Goal: Information Seeking & Learning: Learn about a topic

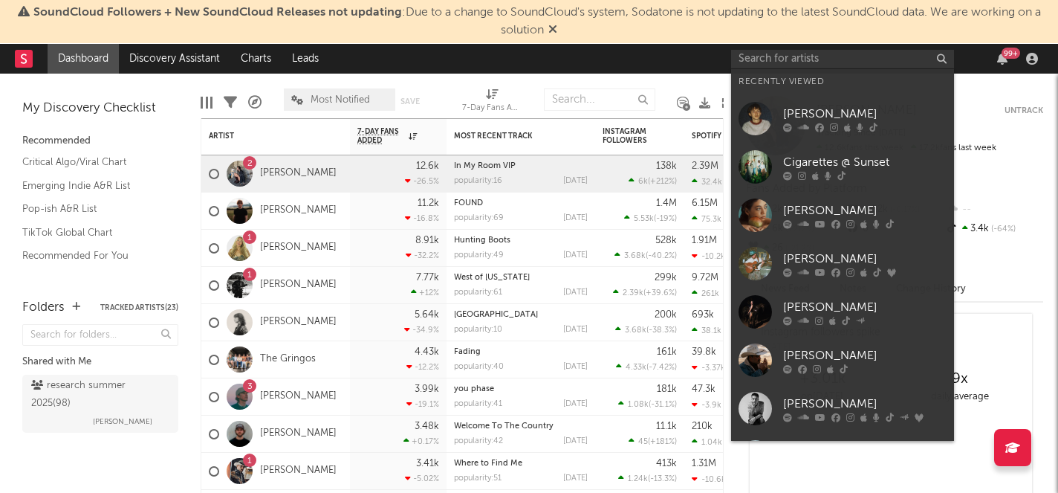
click at [840, 129] on div at bounding box center [864, 127] width 163 height 9
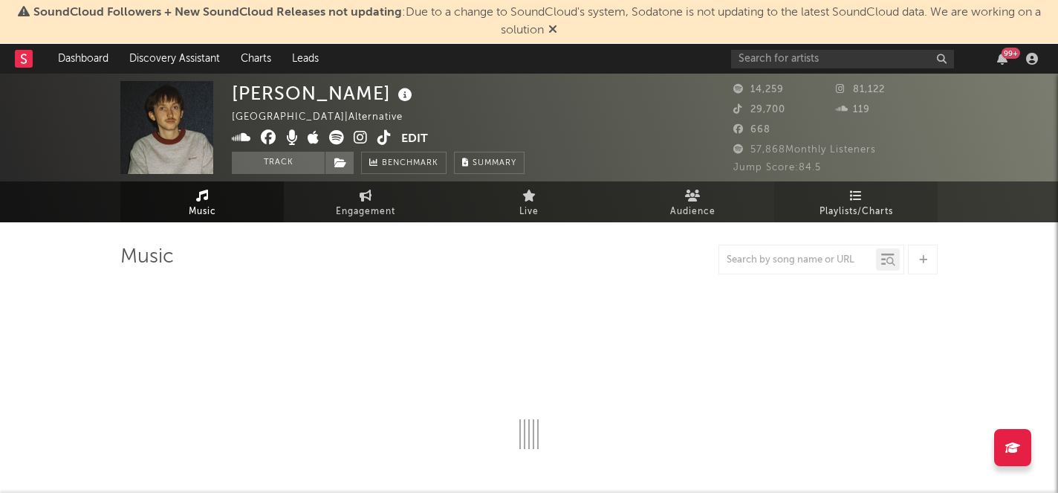
select select "6m"
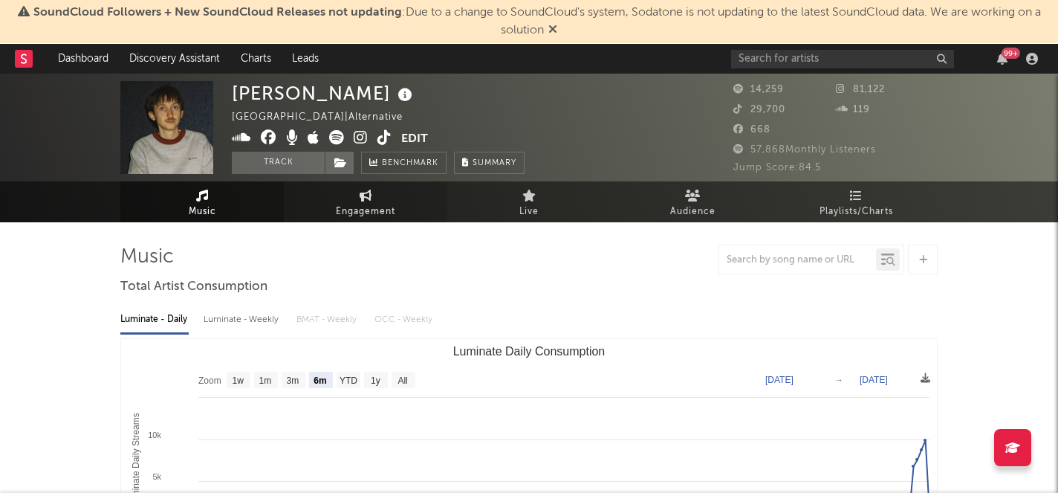
click at [363, 203] on span "Engagement" at bounding box center [365, 212] width 59 height 18
select select "1w"
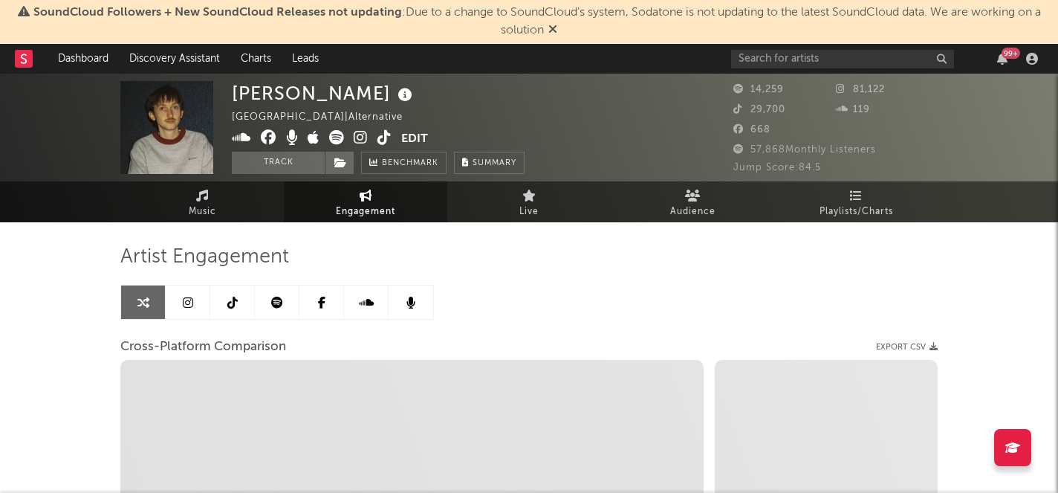
click at [294, 302] on link at bounding box center [277, 301] width 45 height 33
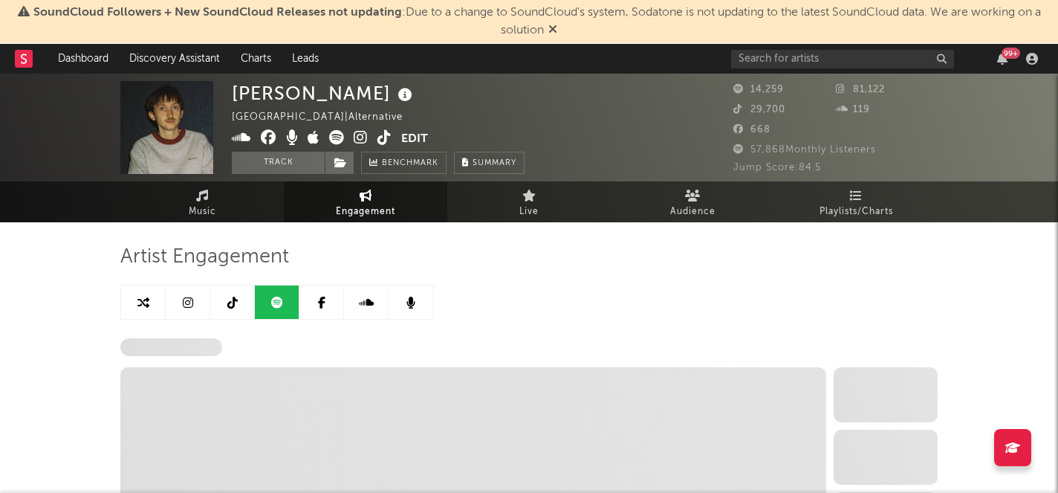
select select "6m"
select select "1w"
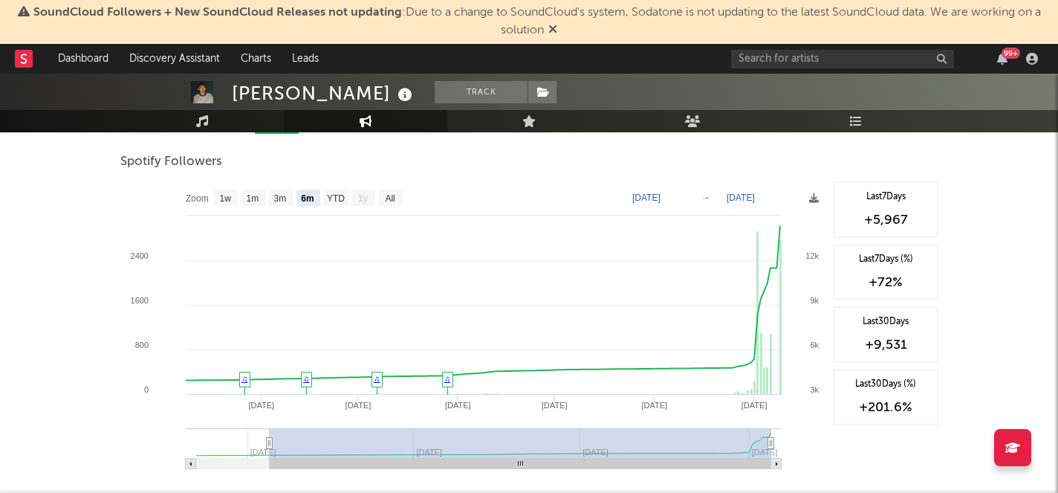
scroll to position [230, 0]
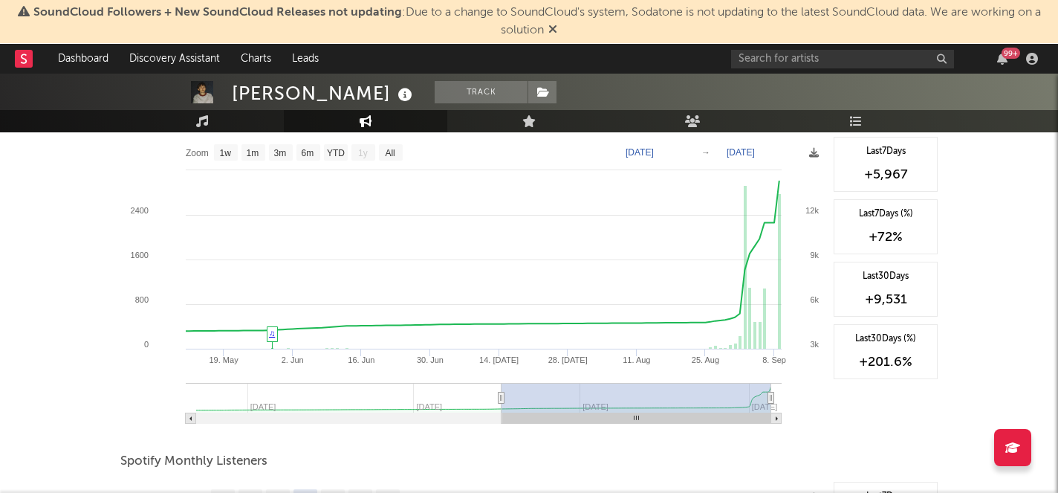
type input "[DATE]"
select select "3m"
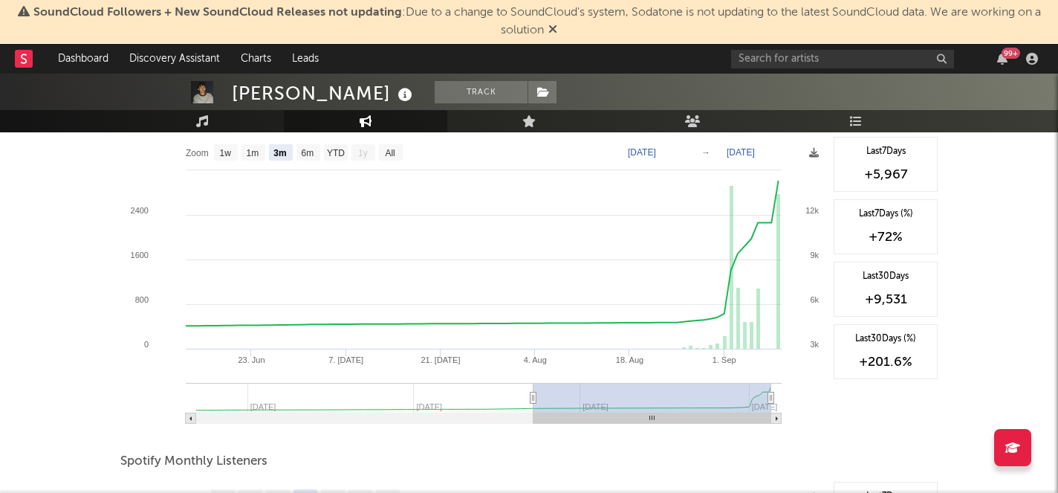
type input "[DATE]"
select select "1m"
type input "[DATE]"
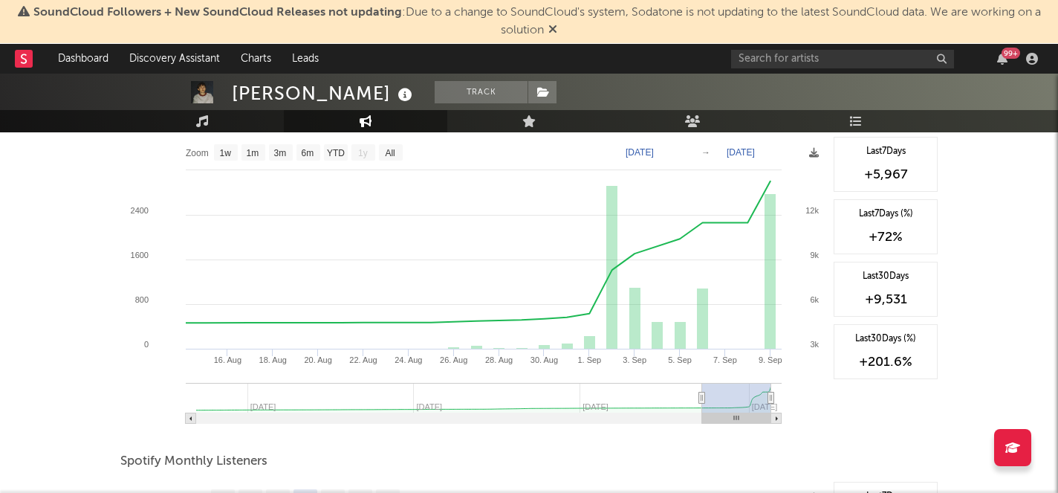
drag, startPoint x: 270, startPoint y: 400, endPoint x: 702, endPoint y: 403, distance: 432.5
click at [702, 403] on g at bounding box center [484, 403] width 596 height 41
